Goal: Check status: Check status

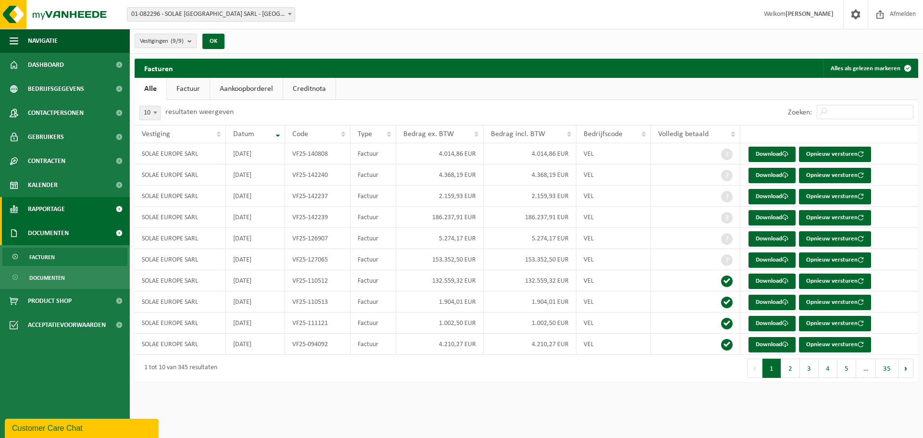
click at [50, 209] on span "Rapportage" at bounding box center [46, 209] width 37 height 24
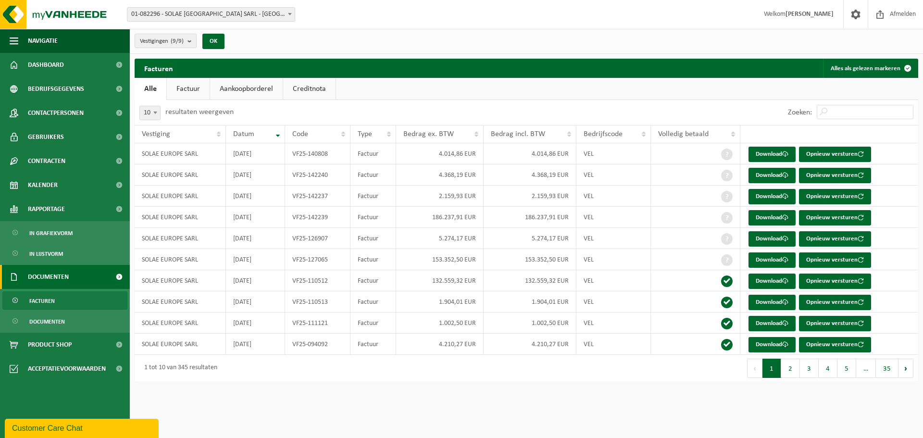
click at [210, 9] on span "01-082296 - SOLAE [GEOGRAPHIC_DATA] SARL - [GEOGRAPHIC_DATA]-SACONNEX" at bounding box center [210, 14] width 167 height 13
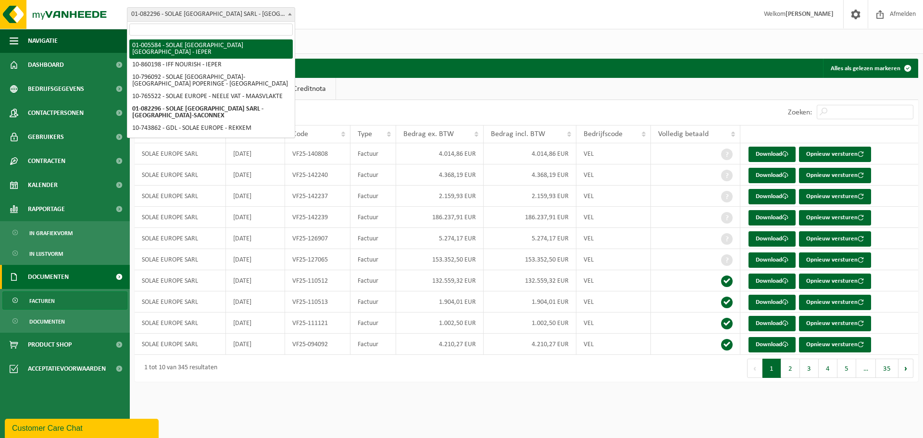
select select "213"
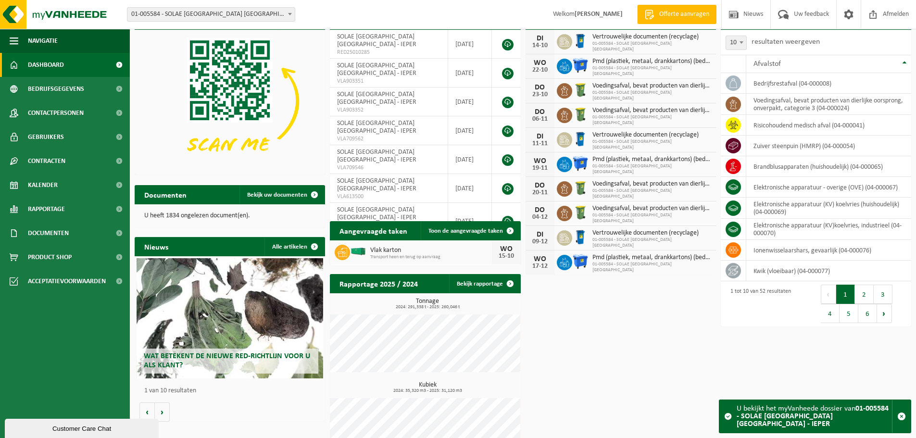
scroll to position [75, 0]
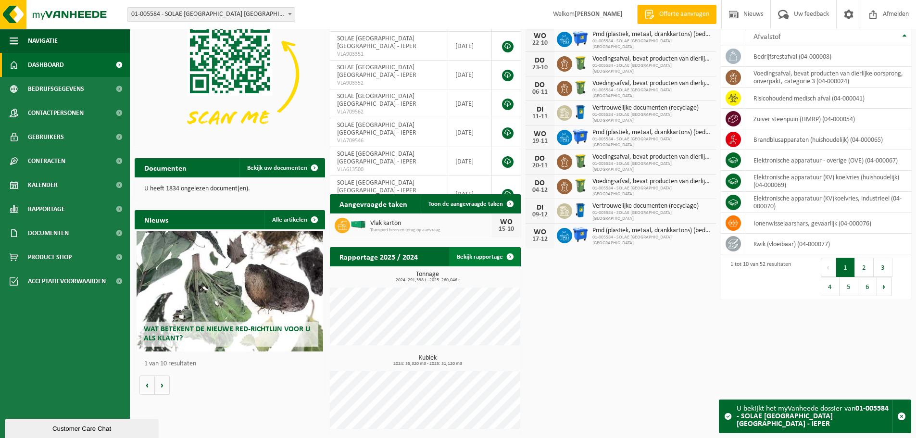
click at [486, 255] on link "Bekijk rapportage" at bounding box center [484, 256] width 71 height 19
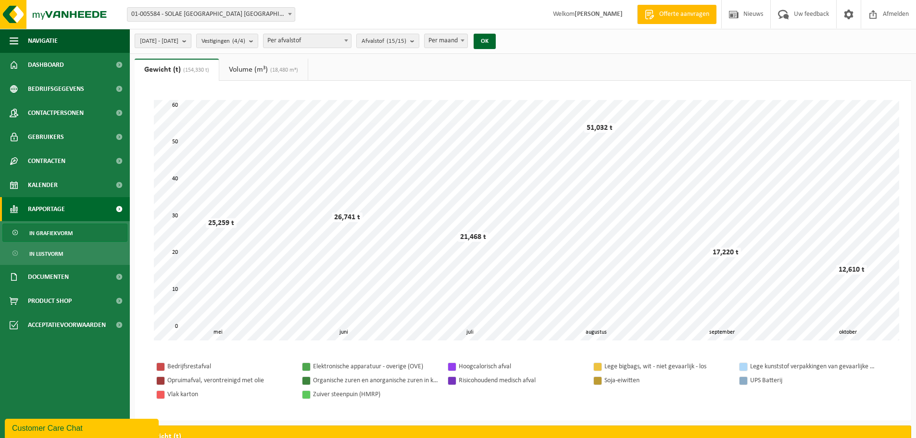
click at [173, 38] on span "2025-05-01 - 2025-10-14" at bounding box center [159, 41] width 38 height 14
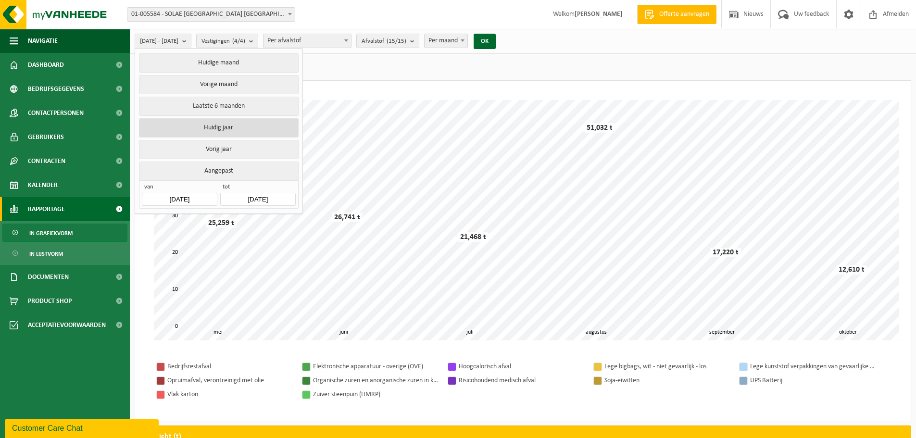
click at [215, 126] on button "Huidig jaar" at bounding box center [218, 127] width 159 height 19
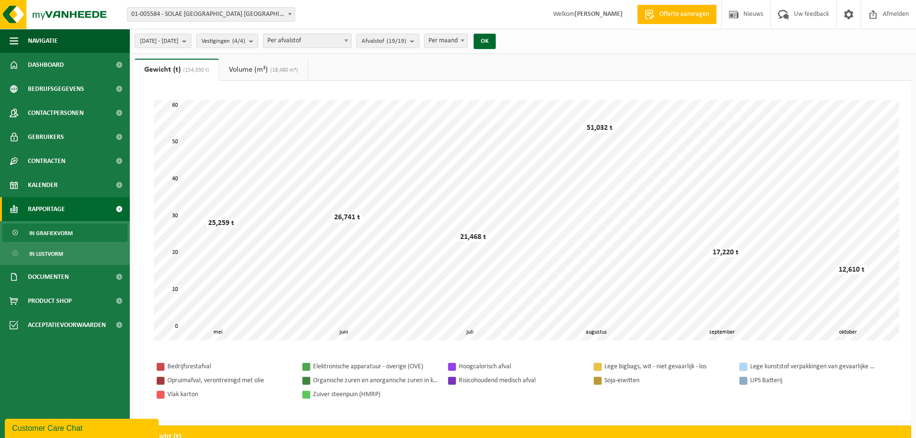
drag, startPoint x: 511, startPoint y: 38, endPoint x: 510, endPoint y: 93, distance: 54.4
click at [496, 40] on button "OK" at bounding box center [485, 41] width 22 height 15
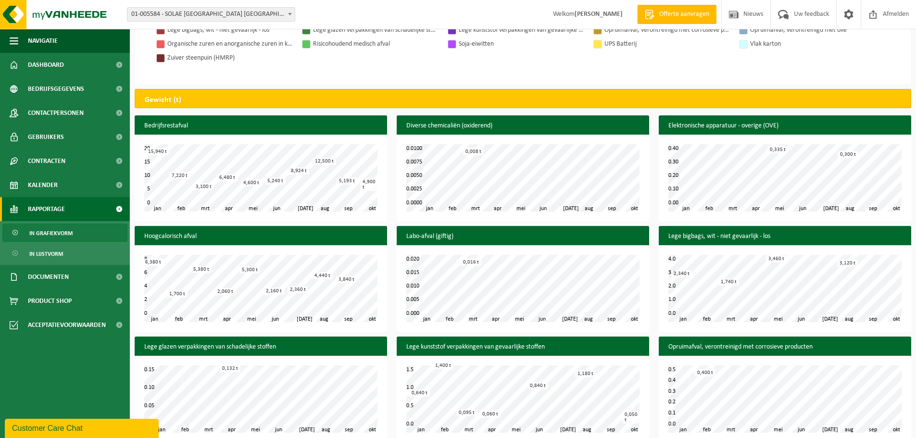
scroll to position [433, 0]
